Goal: Information Seeking & Learning: Learn about a topic

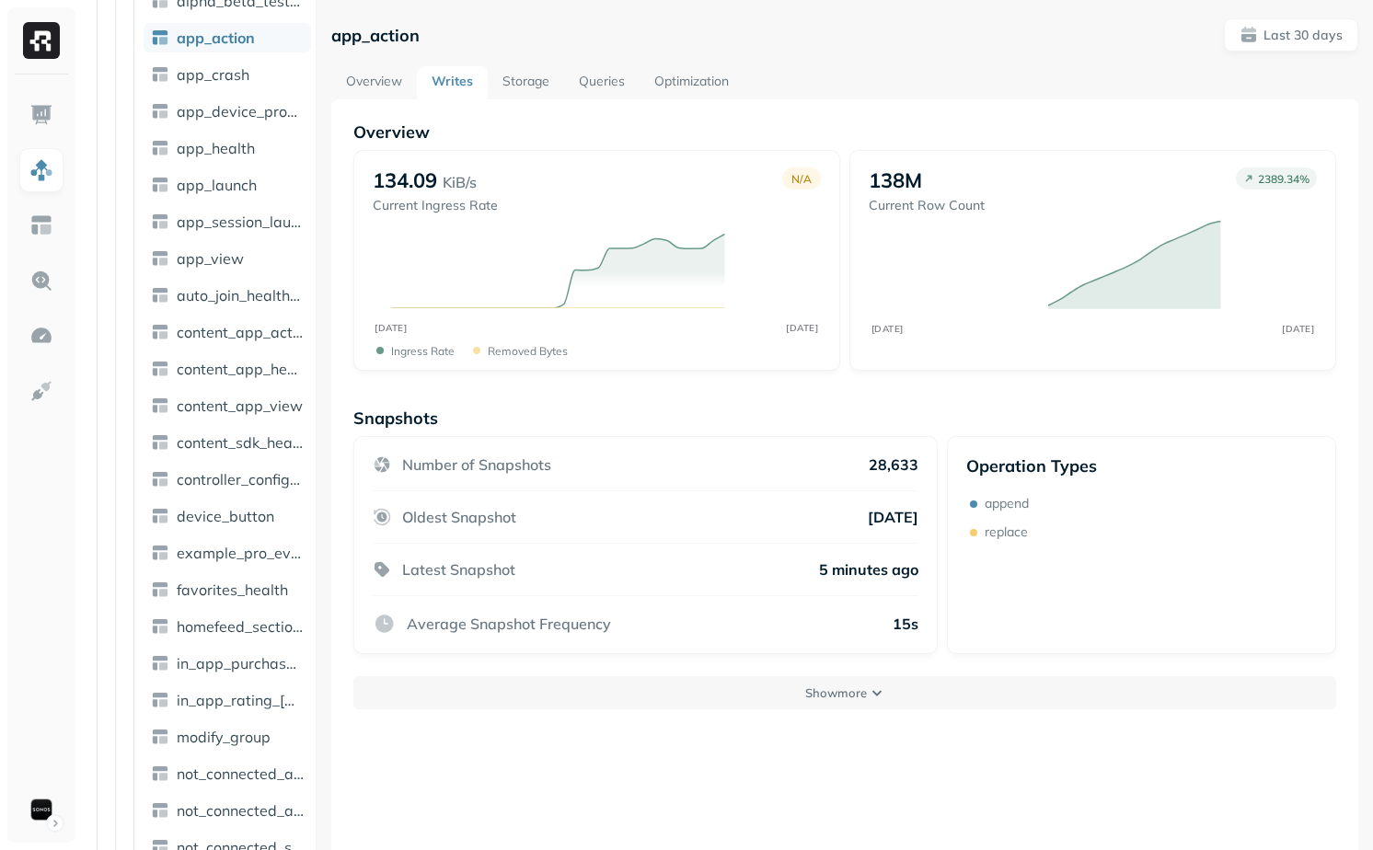
scroll to position [547, 0]
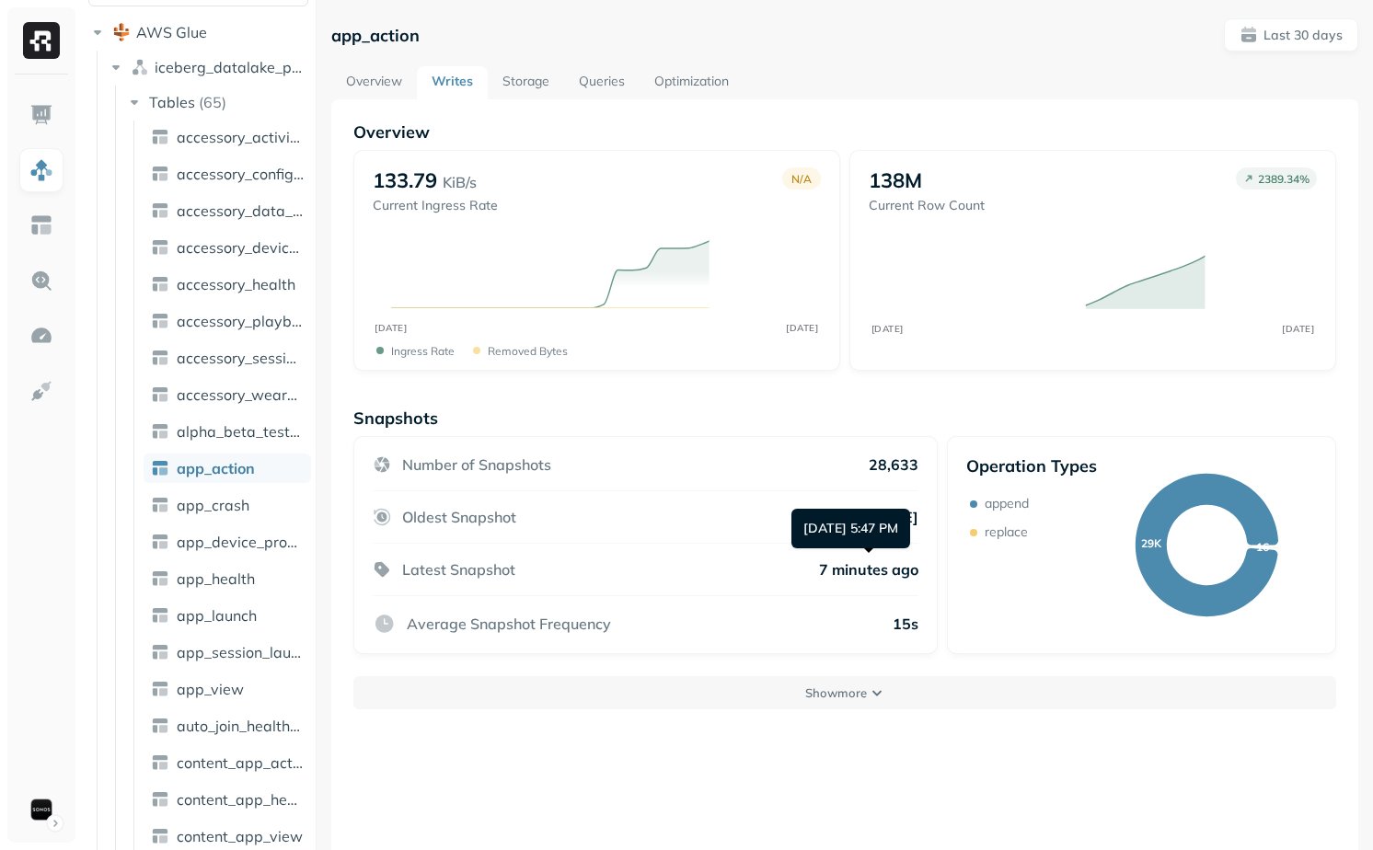
scroll to position [136, 0]
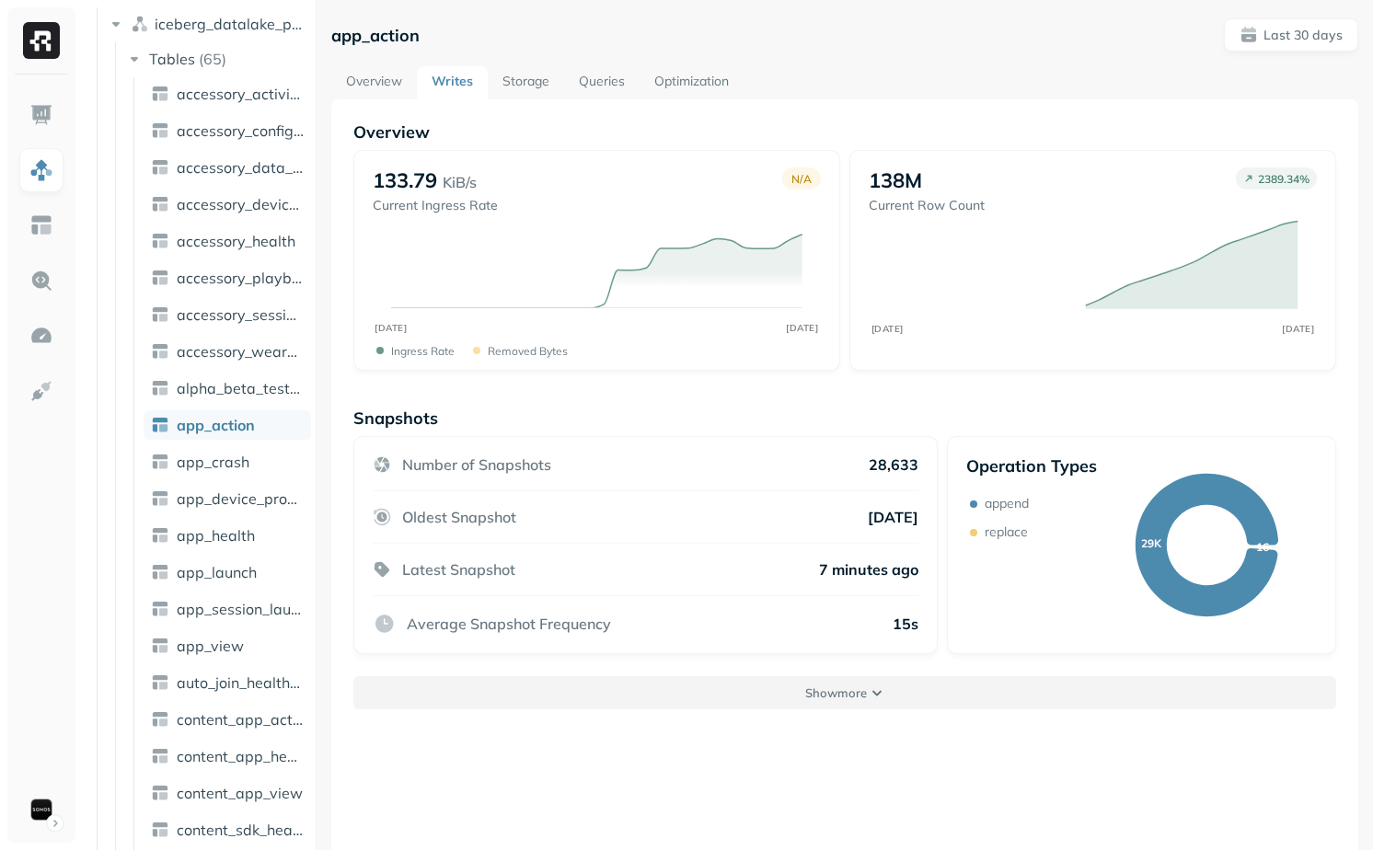
click at [935, 676] on button "Show more" at bounding box center [844, 692] width 983 height 33
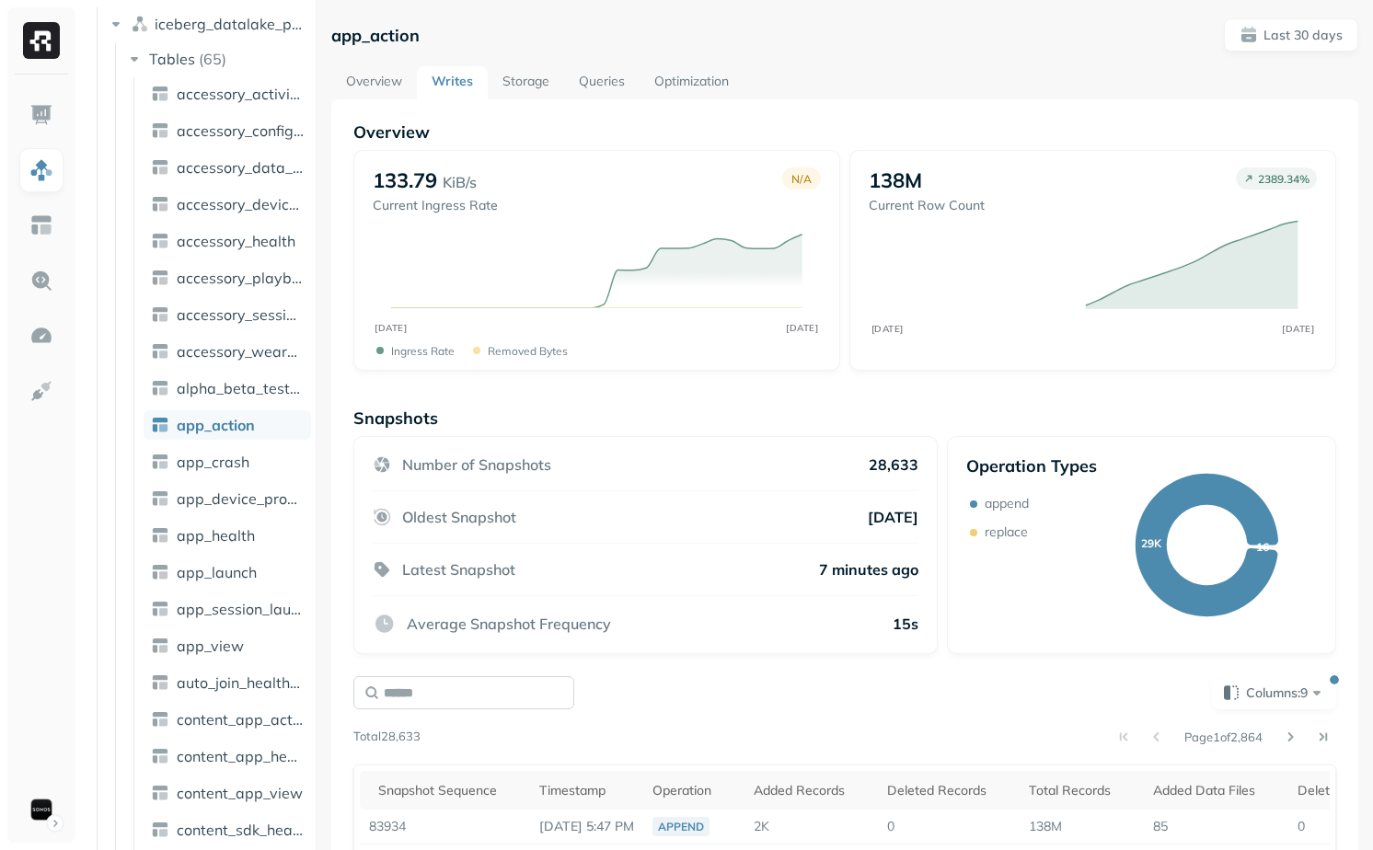
click at [472, 703] on input "text" at bounding box center [463, 692] width 221 height 33
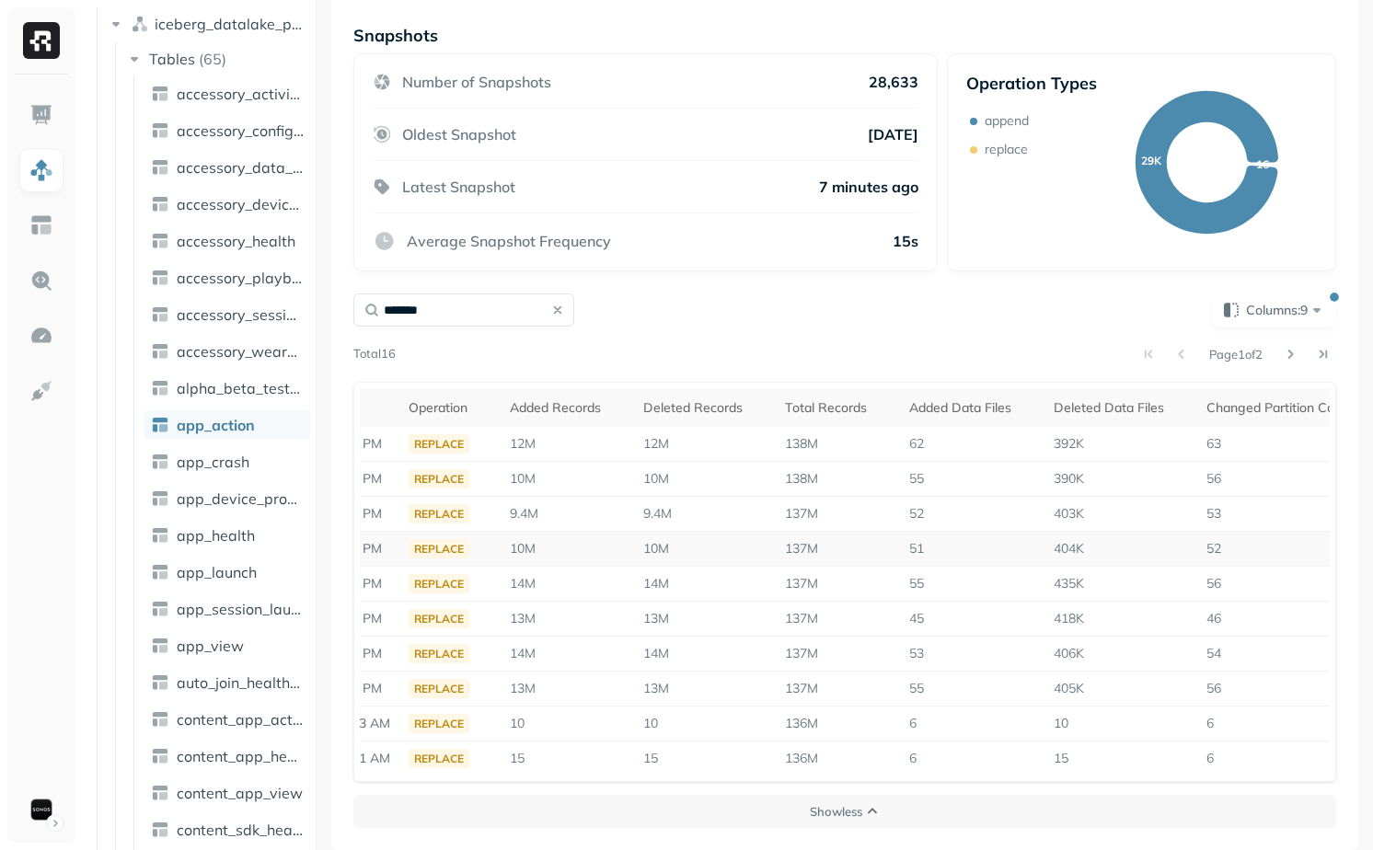
scroll to position [0, 347]
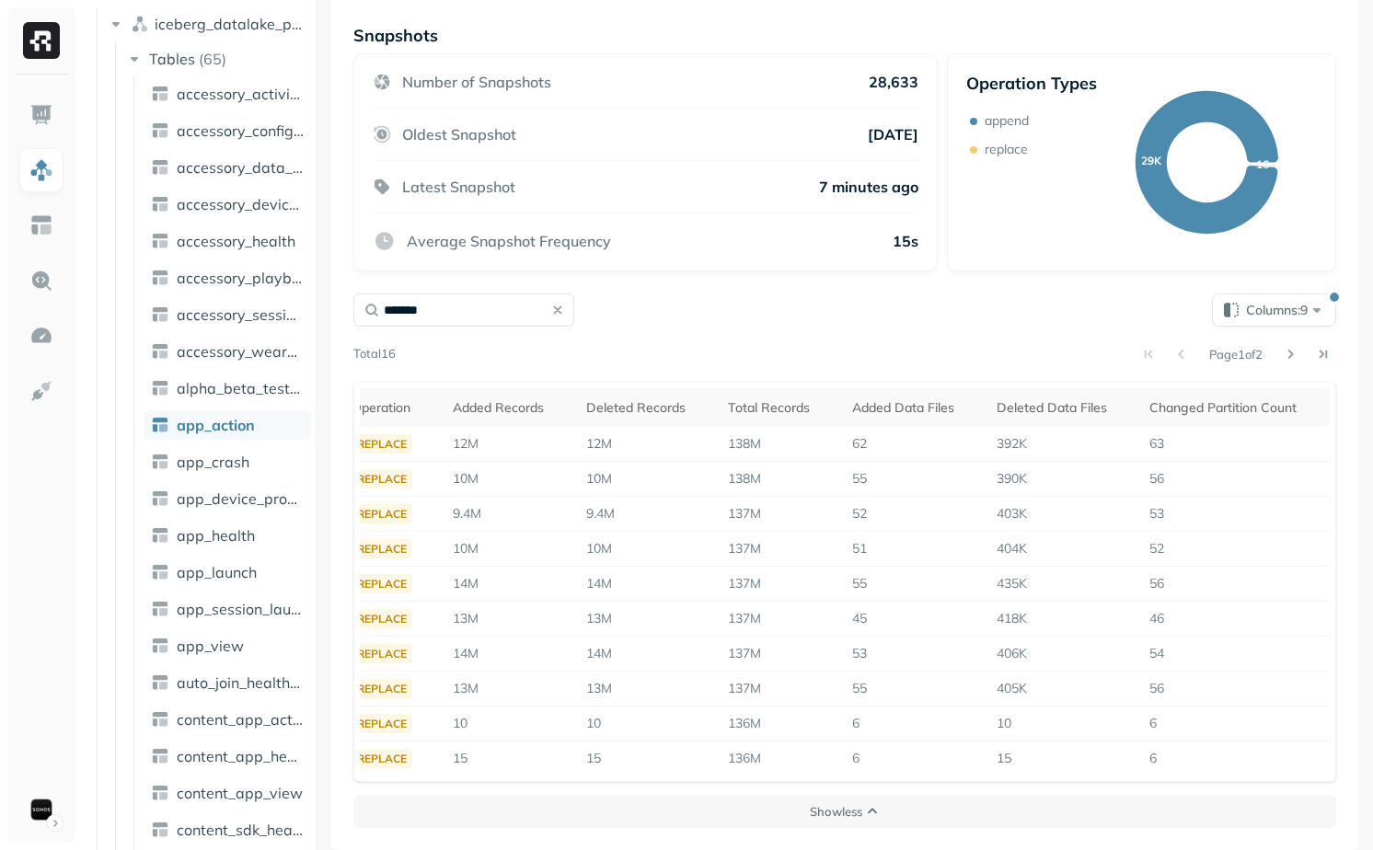
type input "*******"
click at [1251, 316] on span "Columns: 9" at bounding box center [1286, 310] width 80 height 18
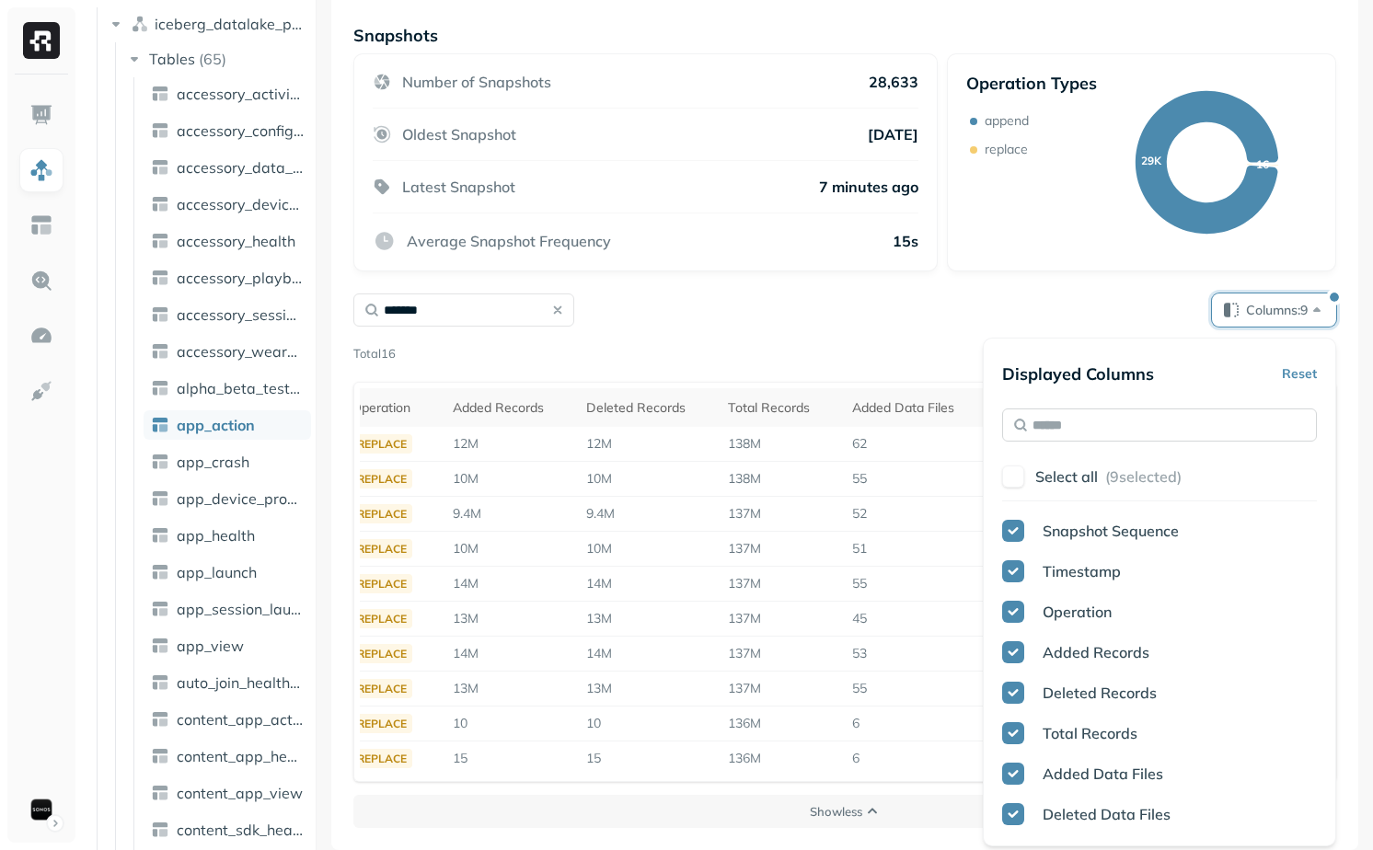
click at [1130, 434] on input "text" at bounding box center [1159, 425] width 315 height 33
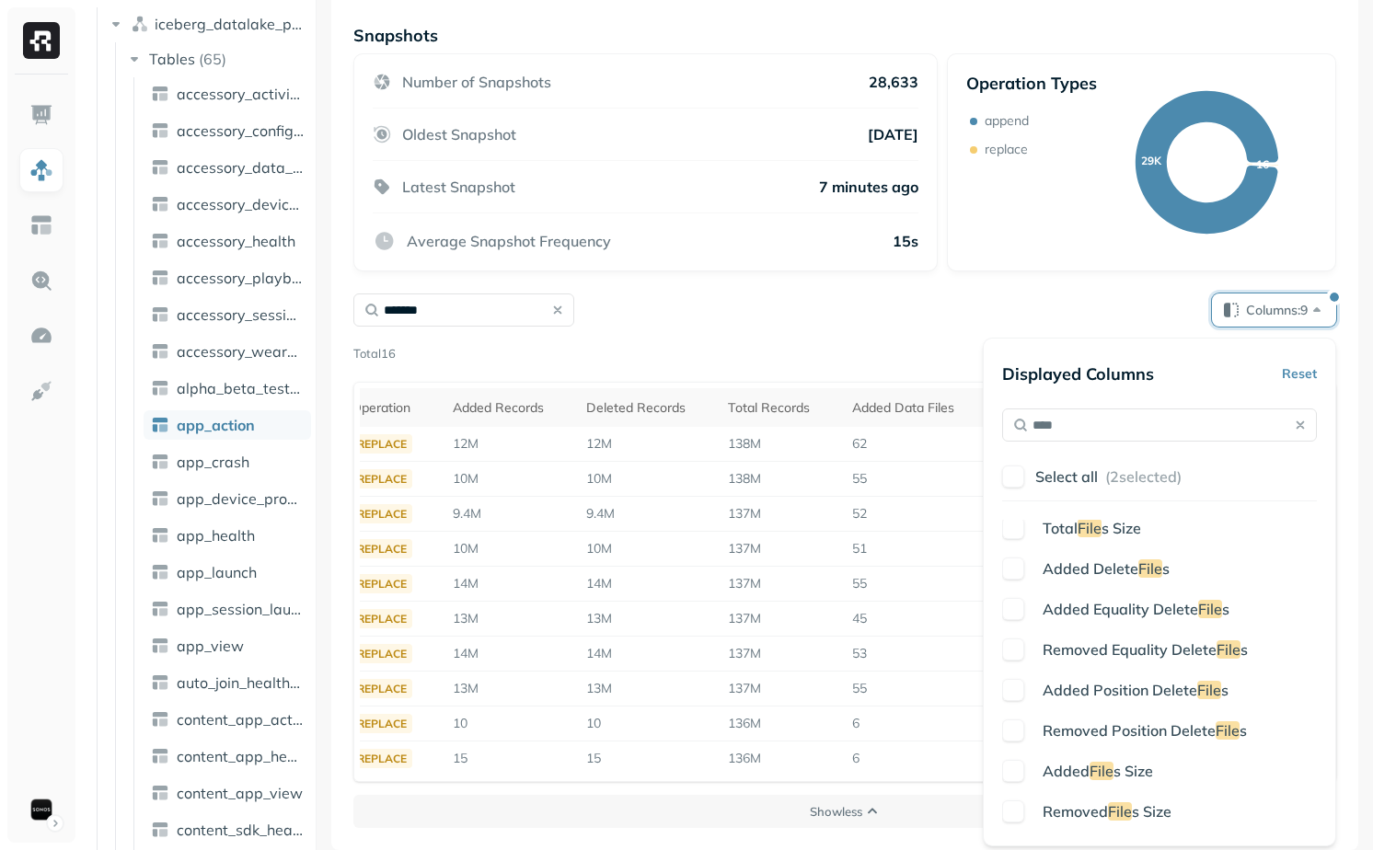
scroll to position [172, 0]
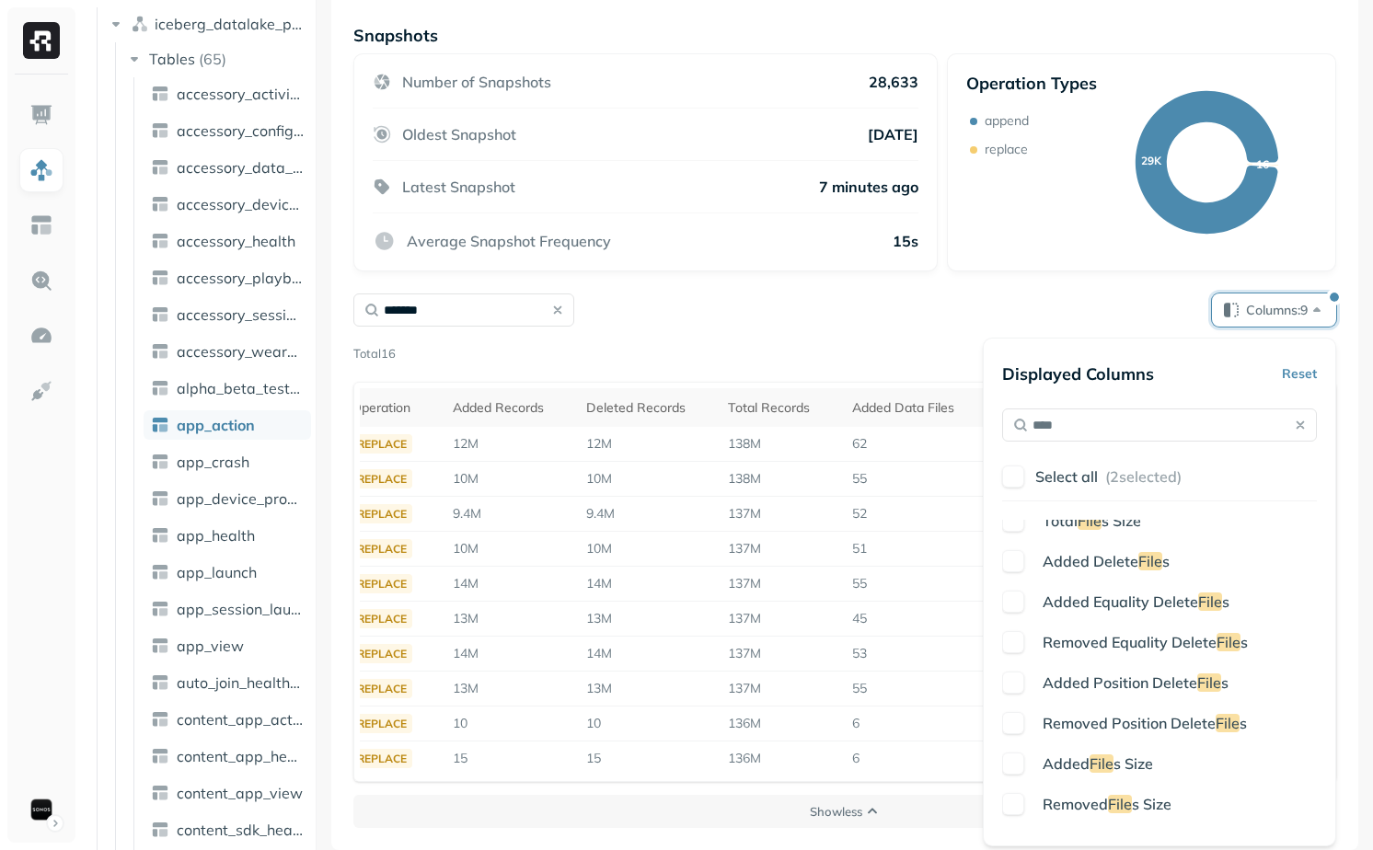
type input "****"
click at [1073, 818] on div "Added Data File s Deleted Data File s Total Data File s Total Delete File s Tot…" at bounding box center [1159, 673] width 315 height 307
click at [1073, 806] on span "Removed" at bounding box center [1074, 804] width 65 height 18
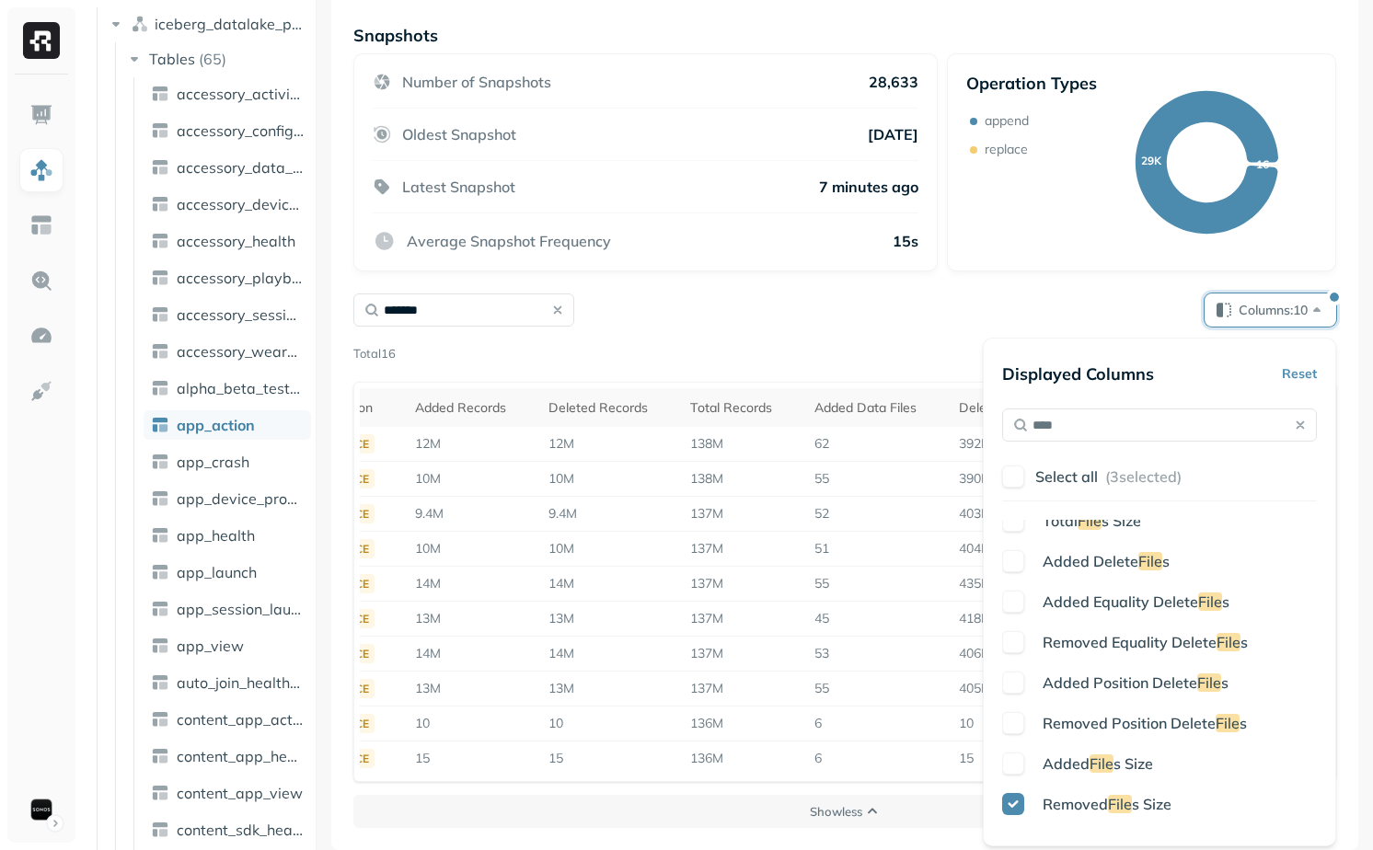
click at [1074, 761] on span "Added" at bounding box center [1065, 763] width 47 height 18
click at [825, 342] on div "Page 1 of 2" at bounding box center [866, 354] width 940 height 26
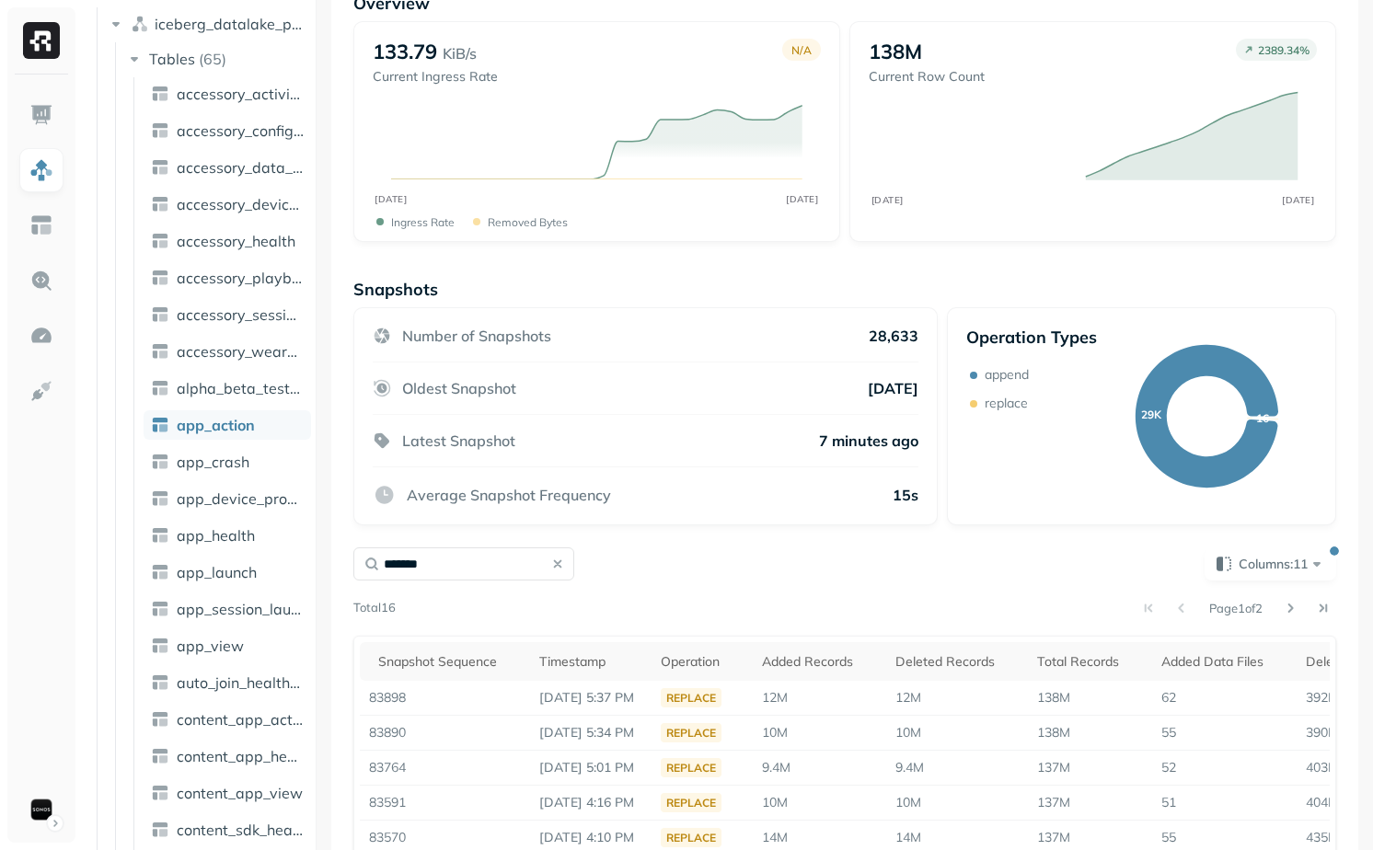
scroll to position [0, 0]
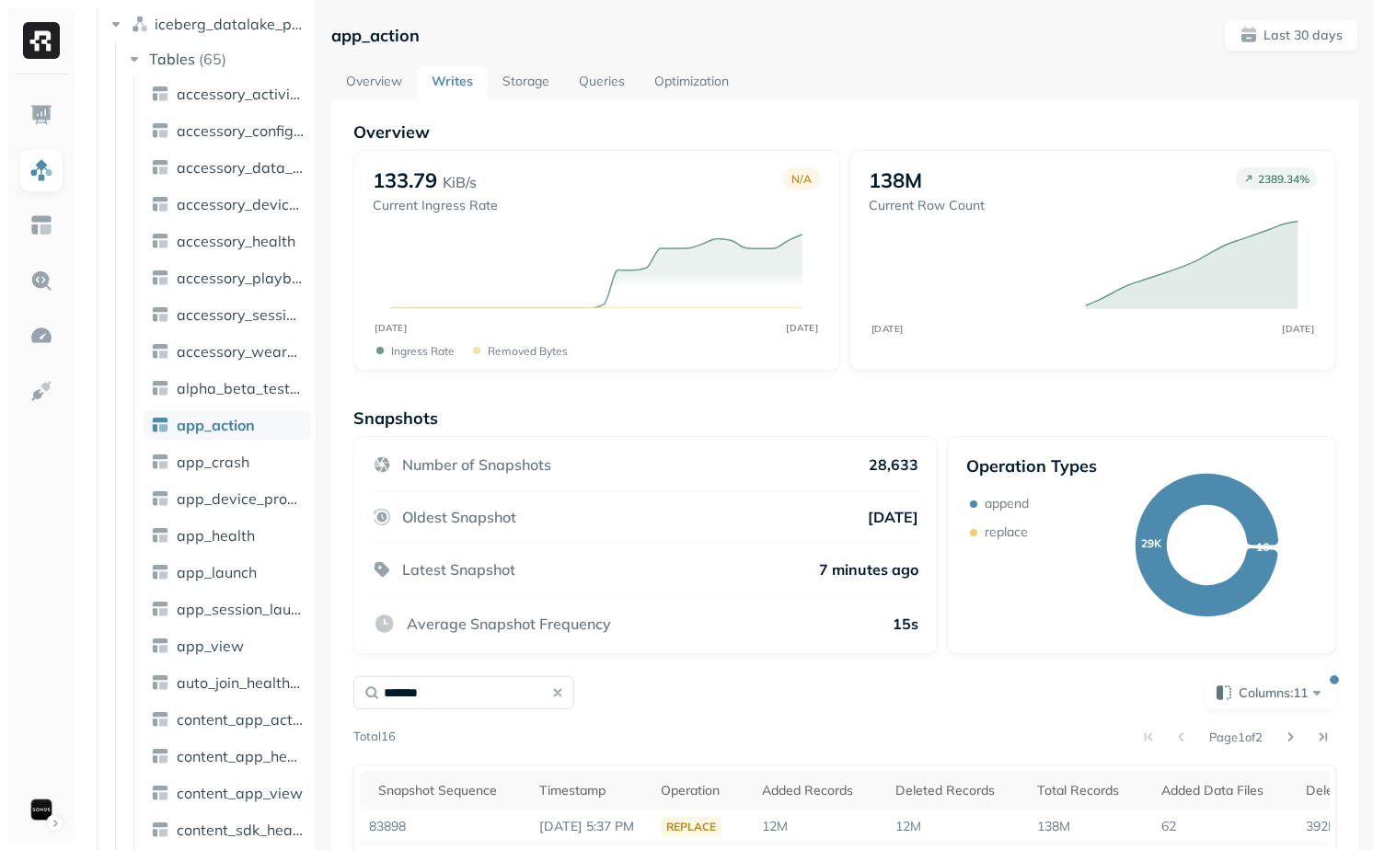
click at [519, 92] on link "Storage" at bounding box center [526, 82] width 76 height 33
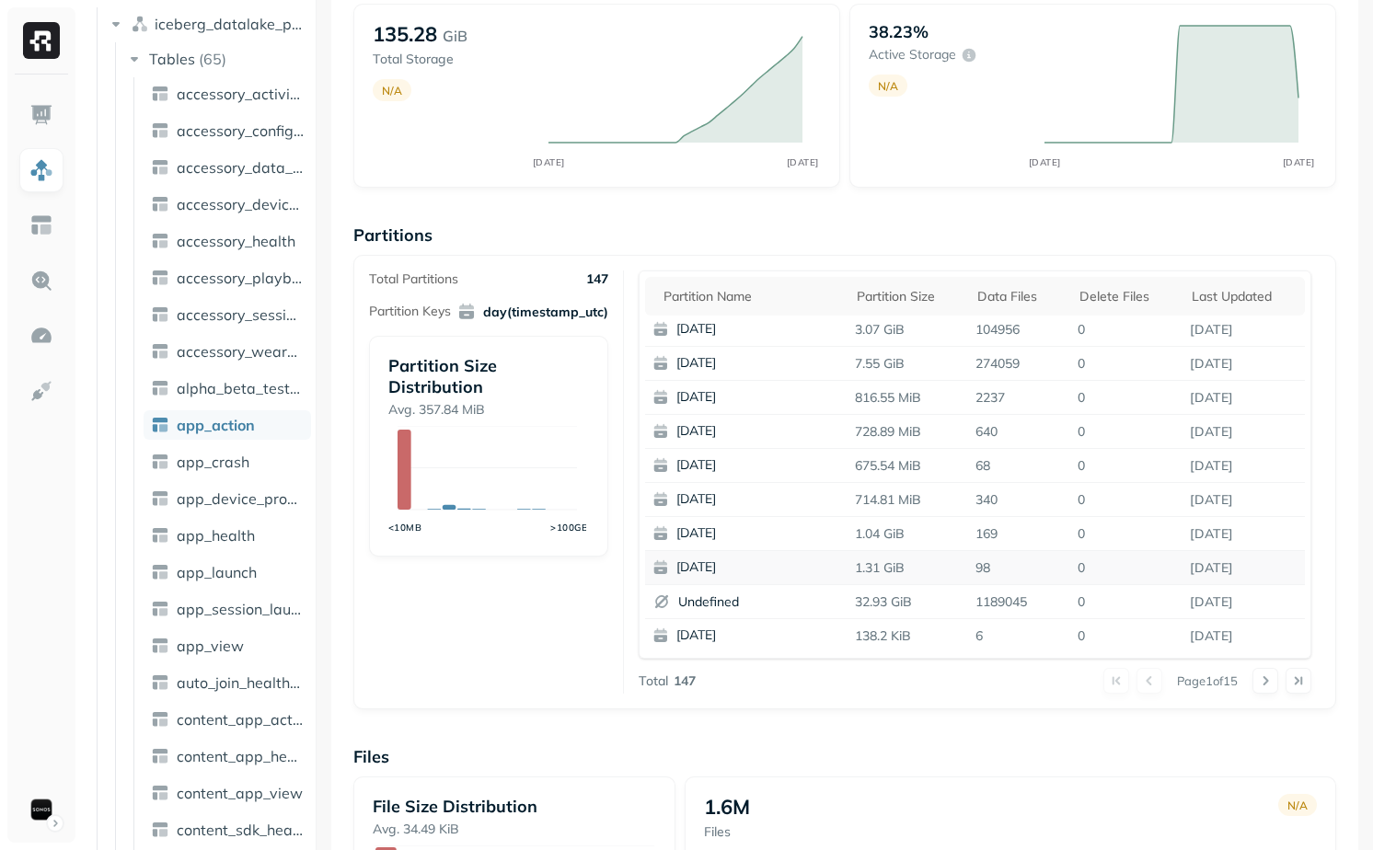
scroll to position [173, 0]
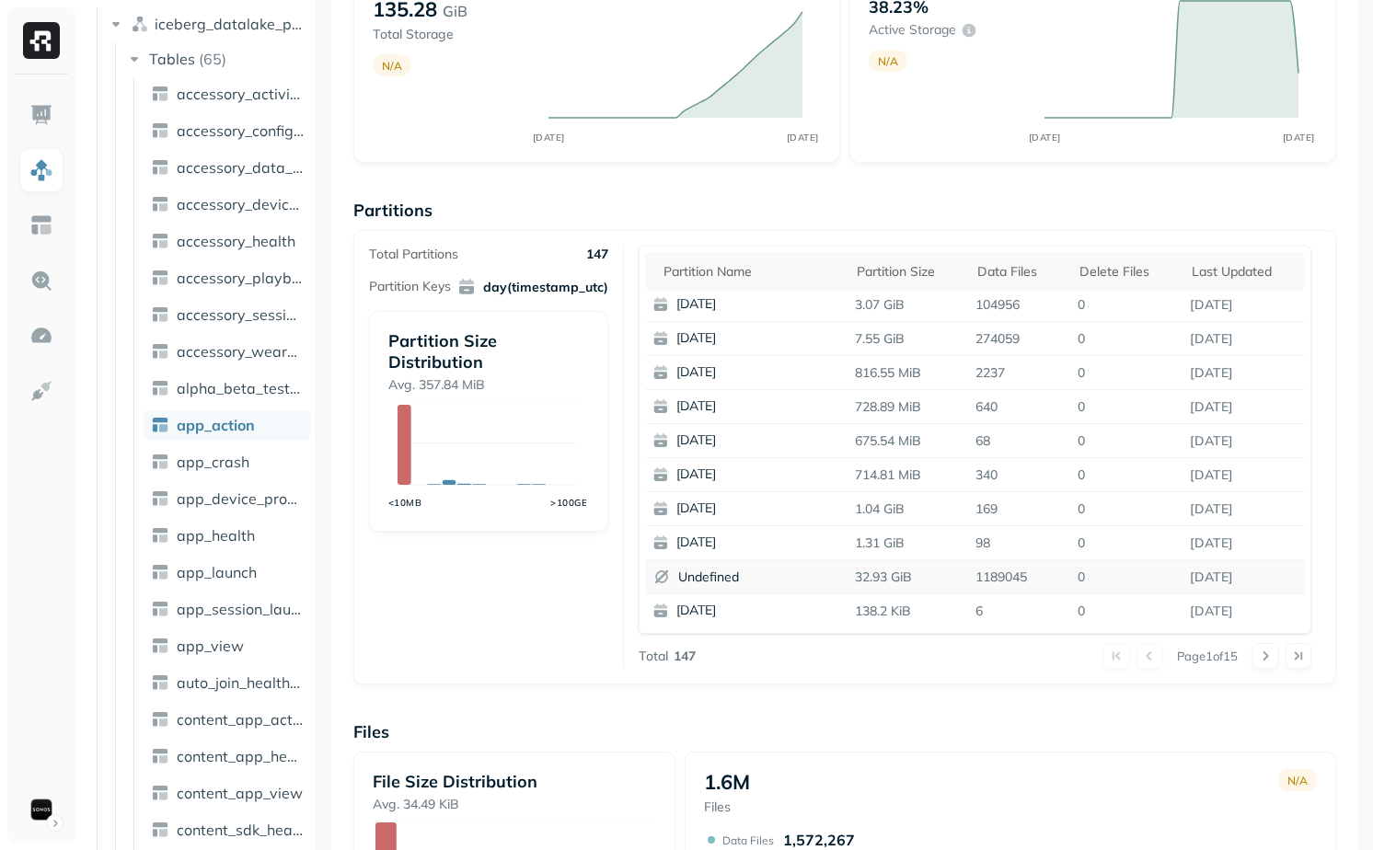
click at [998, 579] on p "1189045" at bounding box center [1019, 577] width 102 height 32
click at [1007, 579] on p "1189045" at bounding box center [1019, 577] width 102 height 32
click at [1020, 599] on tbody "2025-10-10 3.07 GiB 104956 0 Oct 10, 2025 2025-10-09 7.55 GiB 274059 0 Oct 10, …" at bounding box center [975, 458] width 660 height 340
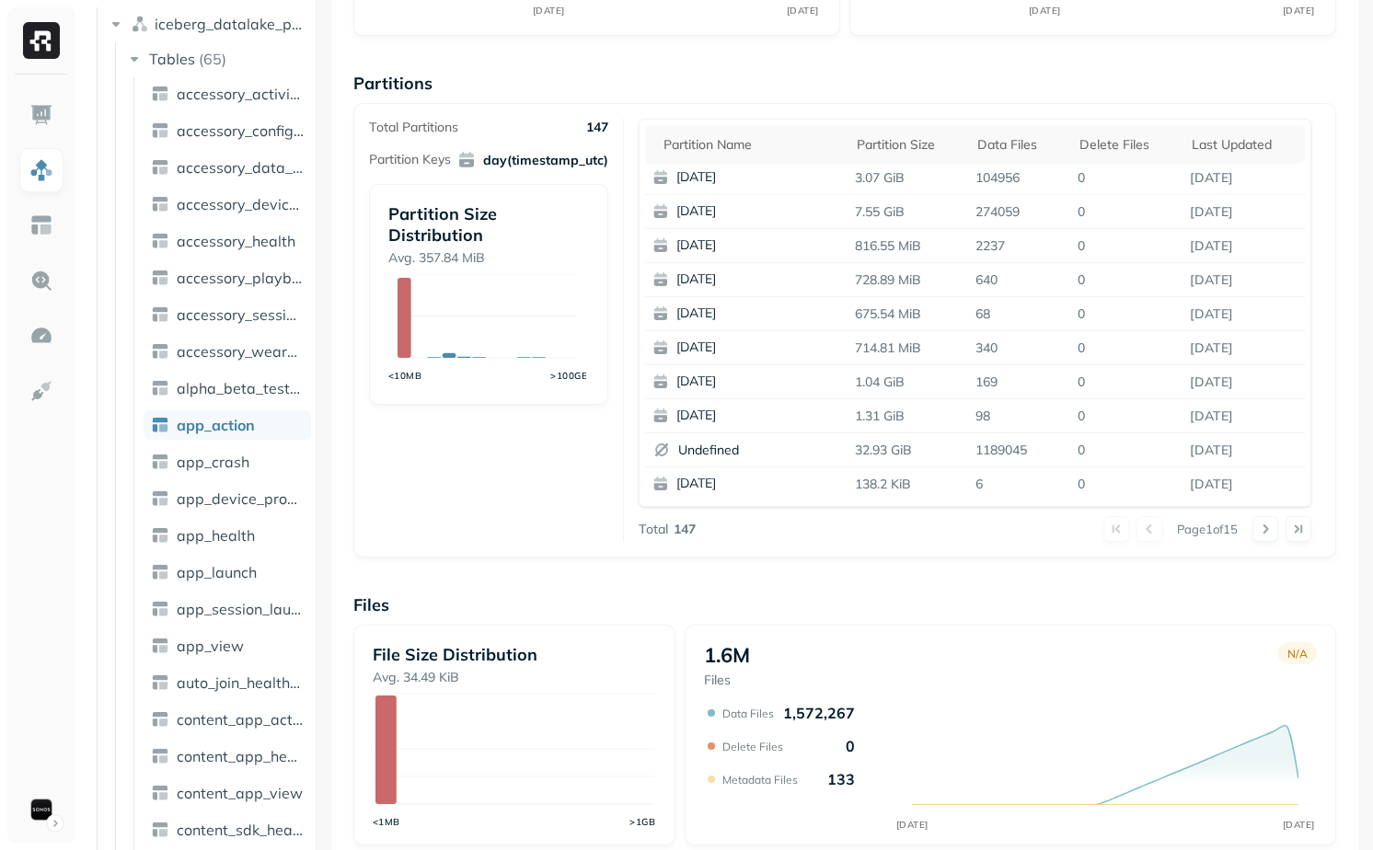
scroll to position [296, 0]
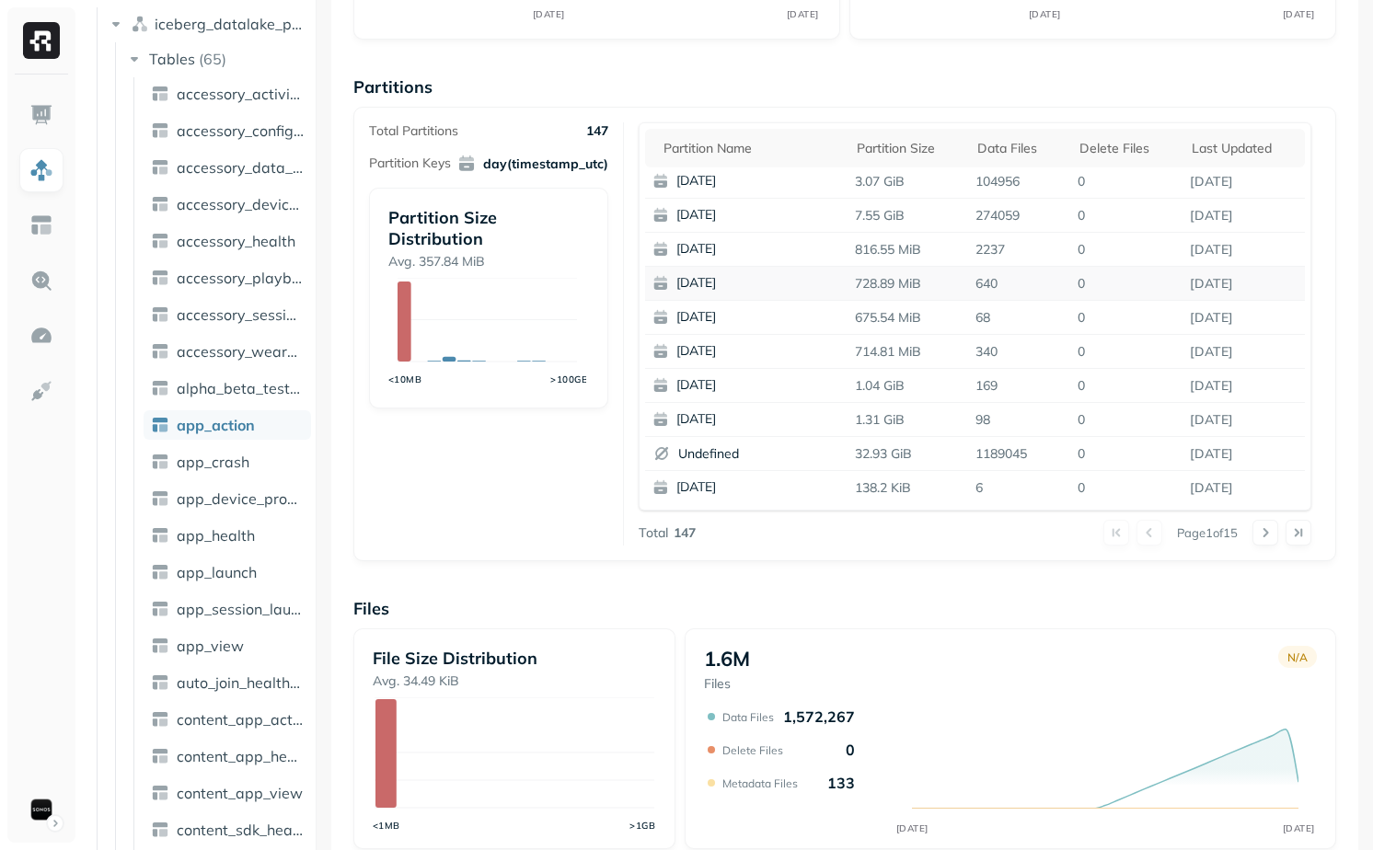
click at [879, 290] on p "728.89 MiB" at bounding box center [907, 284] width 121 height 32
click at [882, 327] on p "675.54 MiB" at bounding box center [907, 318] width 121 height 32
click at [1011, 461] on p "1189045" at bounding box center [1019, 454] width 102 height 32
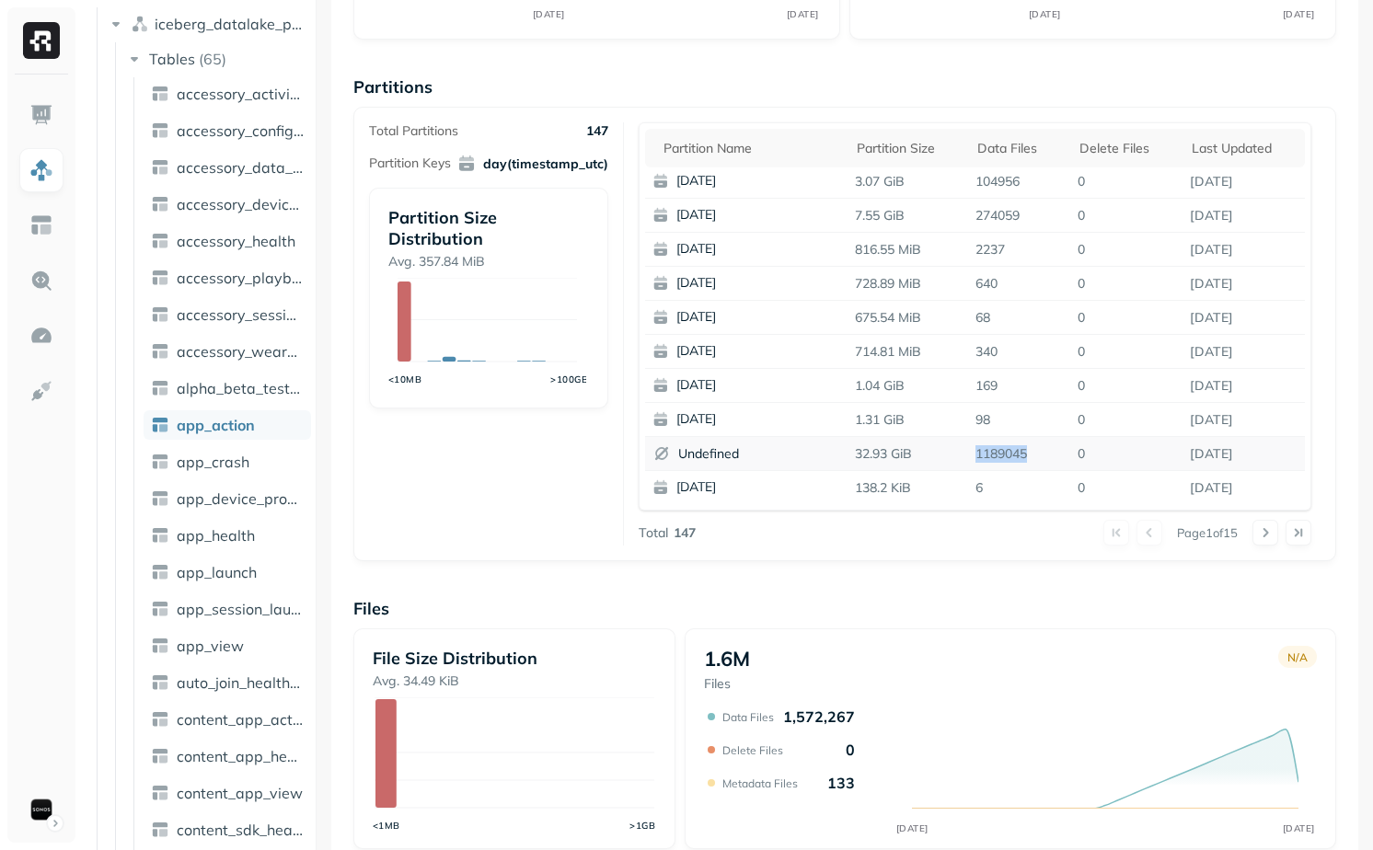
click at [1011, 461] on p "1189045" at bounding box center [1019, 454] width 102 height 32
click at [1023, 459] on p "1189045" at bounding box center [1019, 454] width 102 height 32
drag, startPoint x: 1031, startPoint y: 459, endPoint x: 985, endPoint y: 457, distance: 46.0
click at [985, 457] on p "1189045" at bounding box center [1019, 454] width 102 height 32
click at [995, 536] on div "Page 1 of 15" at bounding box center [1004, 533] width 616 height 26
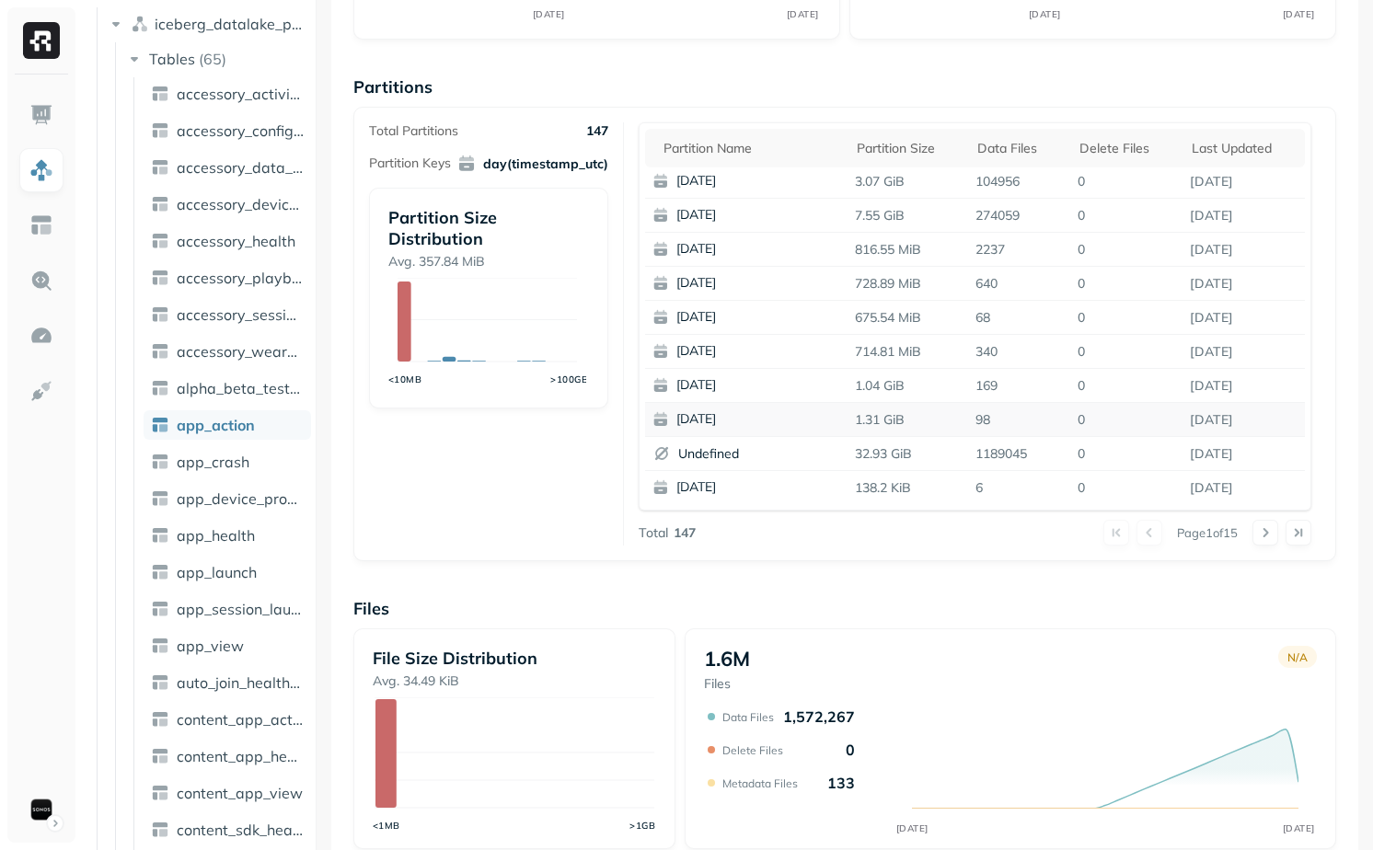
click at [1001, 403] on td "98" at bounding box center [1019, 420] width 102 height 34
drag, startPoint x: 841, startPoint y: 217, endPoint x: 1089, endPoint y: 215, distance: 248.4
click at [1089, 216] on tr "2025-10-09 7.55 GiB 274059 0 Oct 10, 2025" at bounding box center [975, 218] width 660 height 34
